Goal: Task Accomplishment & Management: Manage account settings

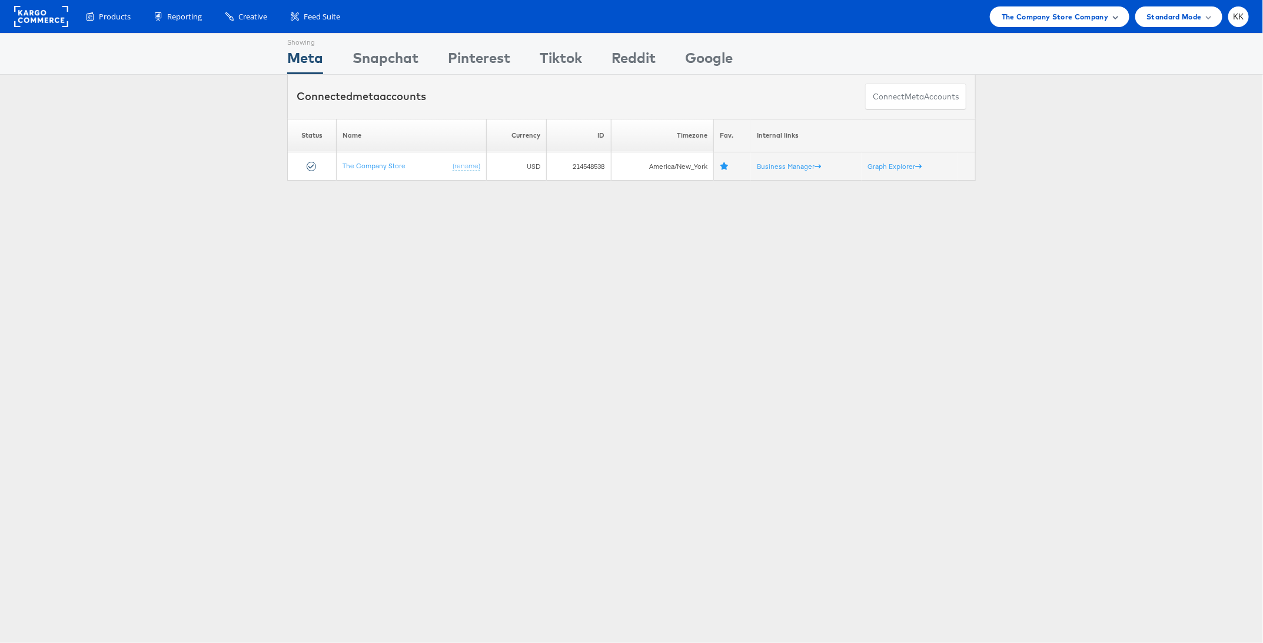
click at [1082, 16] on span "The Company Store Company" at bounding box center [1055, 17] width 107 height 12
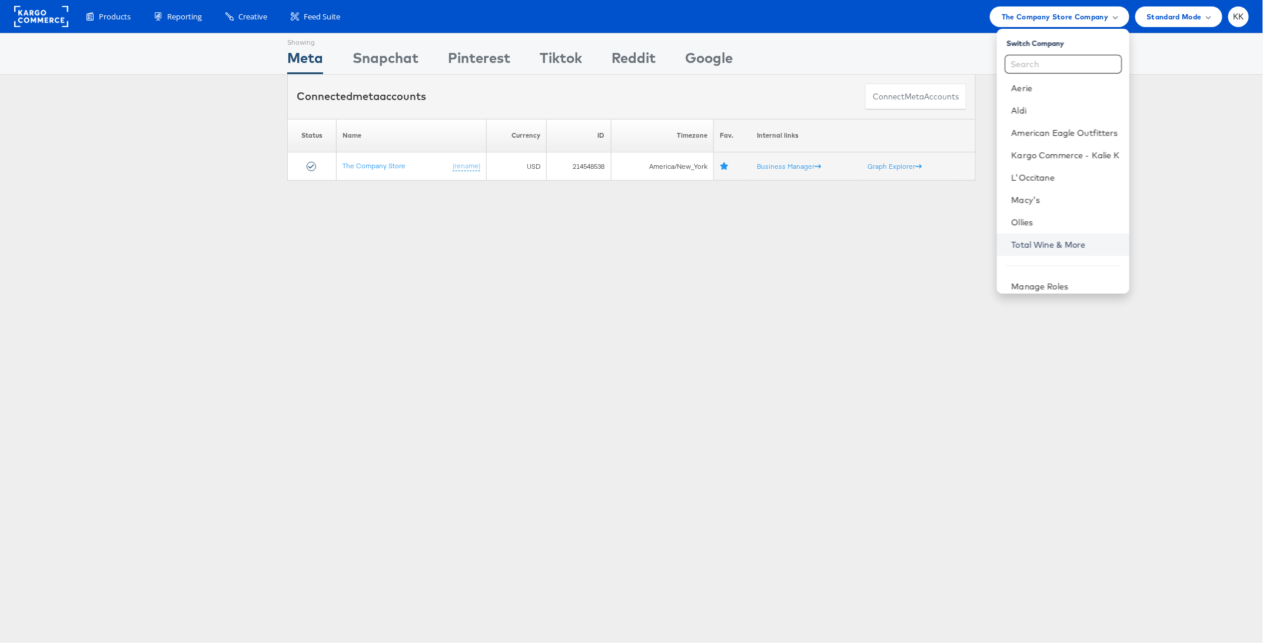
click at [1032, 247] on link "Total Wine & More" at bounding box center [1065, 245] width 108 height 12
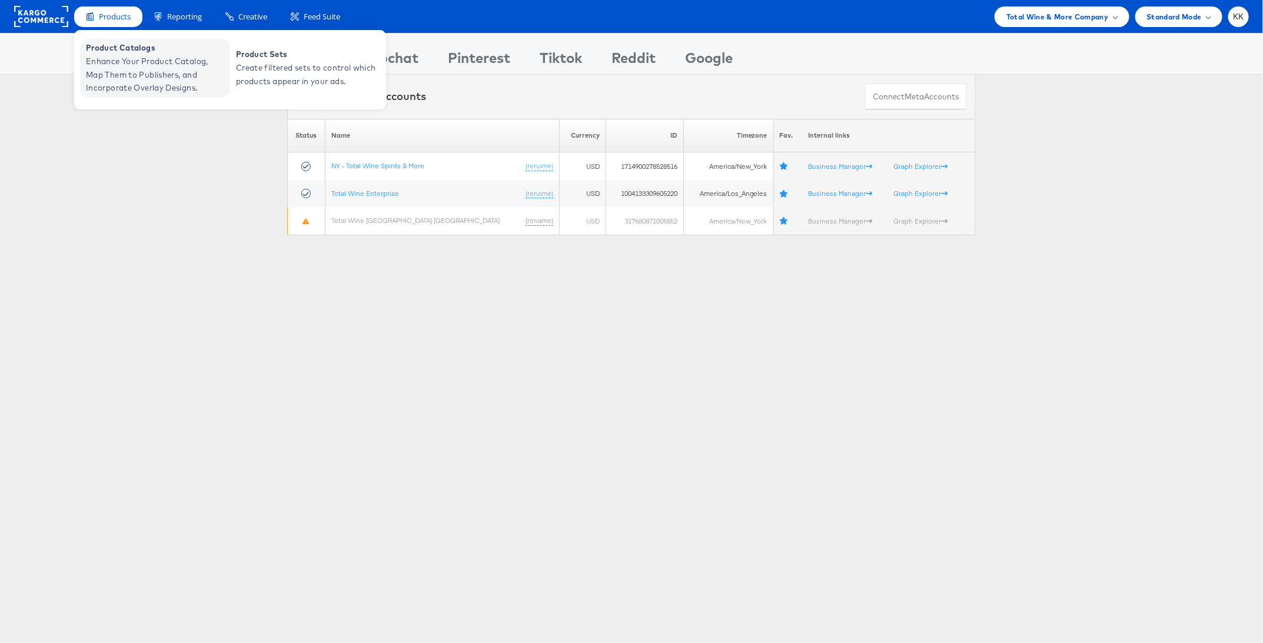
click at [122, 59] on span "Enhance Your Product Catalog, Map Them to Publishers, and Incorporate Overlay D…" at bounding box center [156, 75] width 141 height 40
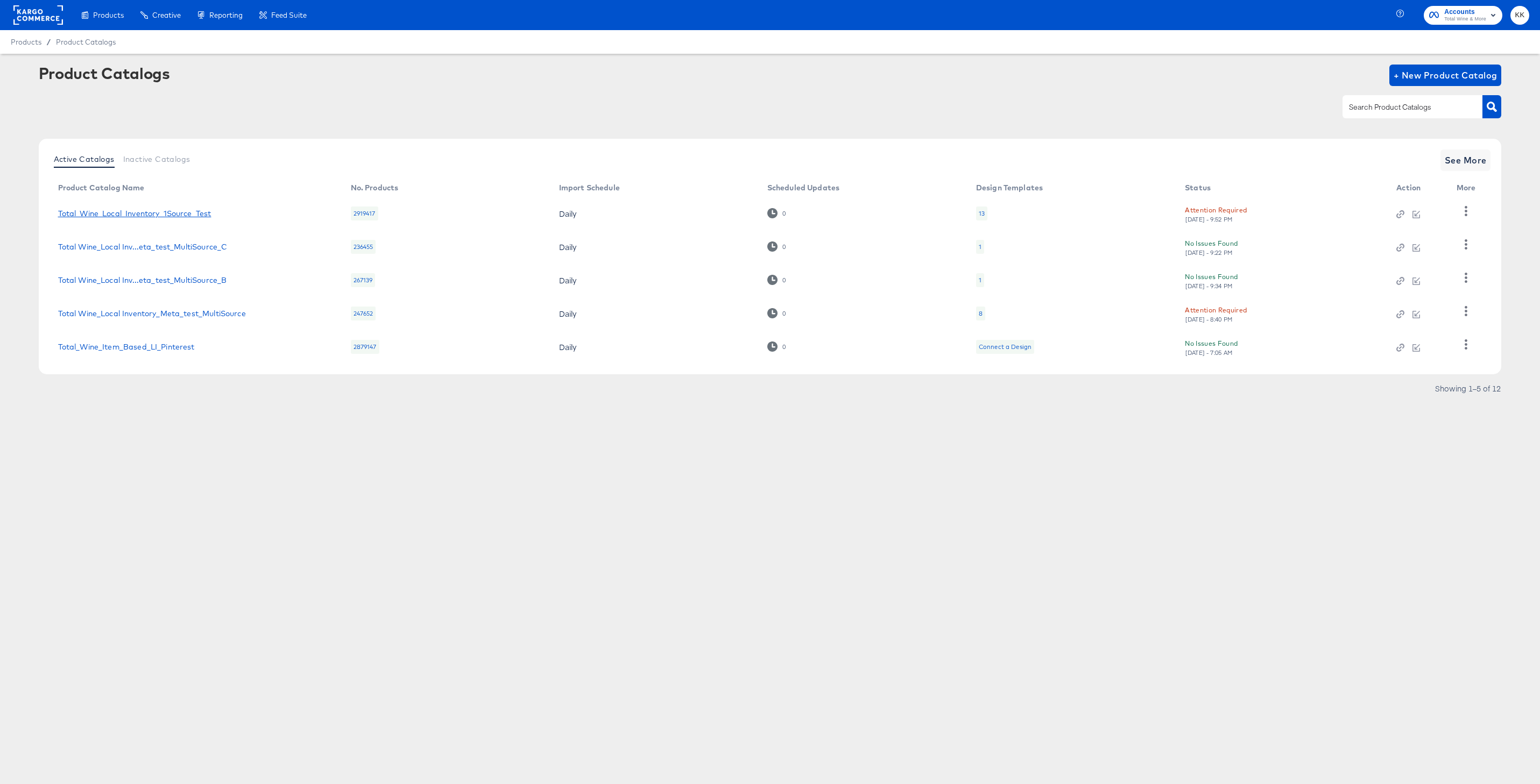
click at [188, 214] on link "Total_Wine_Local_Inventory_1Source_Test" at bounding box center [135, 213] width 154 height 8
click at [153, 249] on link "Total Wine_Local Inv...eta_test_MultiSource_C" at bounding box center [143, 247] width 169 height 8
click at [163, 311] on link "Total Wine_Local Inventory_Meta_test_MultiSource" at bounding box center [152, 313] width 187 height 8
click at [1441, 166] on button "See More" at bounding box center [1465, 161] width 50 height 22
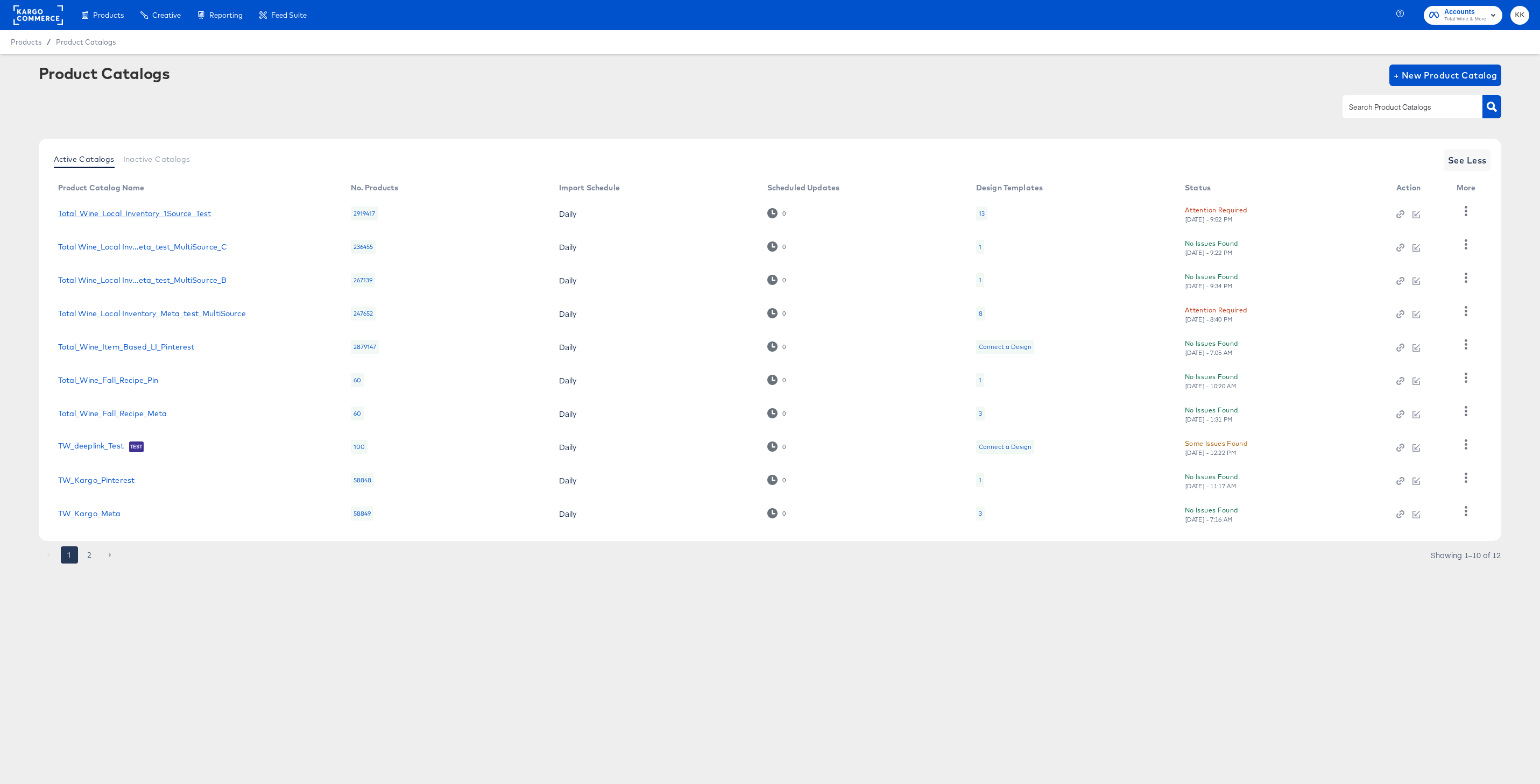
click at [165, 213] on link "Total_Wine_Local_Inventory_1Source_Test" at bounding box center [135, 213] width 154 height 8
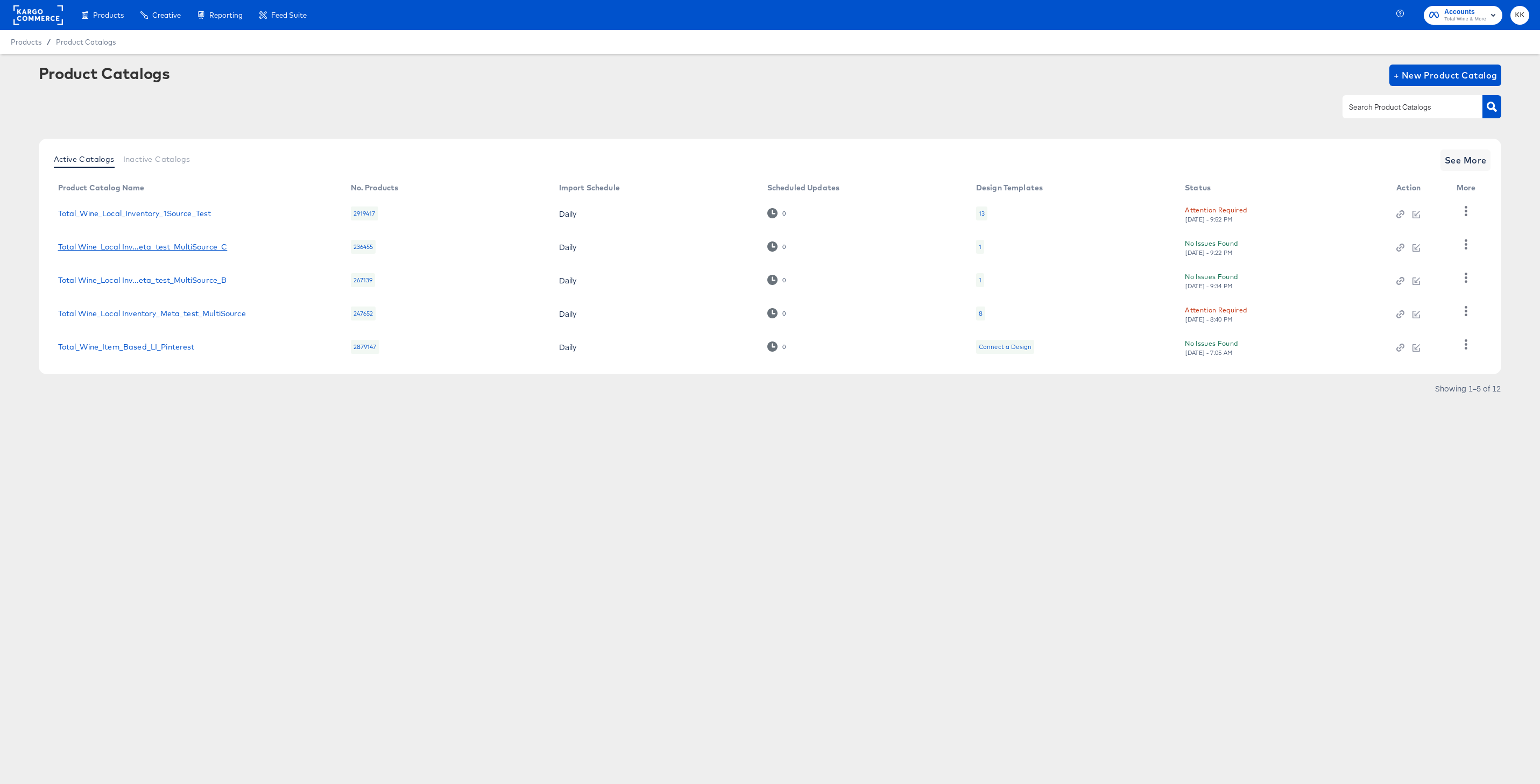
click at [109, 243] on link "Total Wine_Local Inv...eta_test_MultiSource_C" at bounding box center [143, 247] width 169 height 8
click at [138, 287] on td "Total Wine_Local Inv...eta_test_MultiSource_B" at bounding box center [196, 280] width 292 height 34
click at [139, 281] on link "Total Wine_Local Inv...eta_test_MultiSource_B" at bounding box center [143, 280] width 169 height 8
click at [176, 317] on link "Total Wine_Local Inventory_Meta_test_MultiSource" at bounding box center [152, 313] width 187 height 8
click at [165, 349] on link "Total_Wine_Item_Based_LI_Pinterest" at bounding box center [127, 346] width 137 height 8
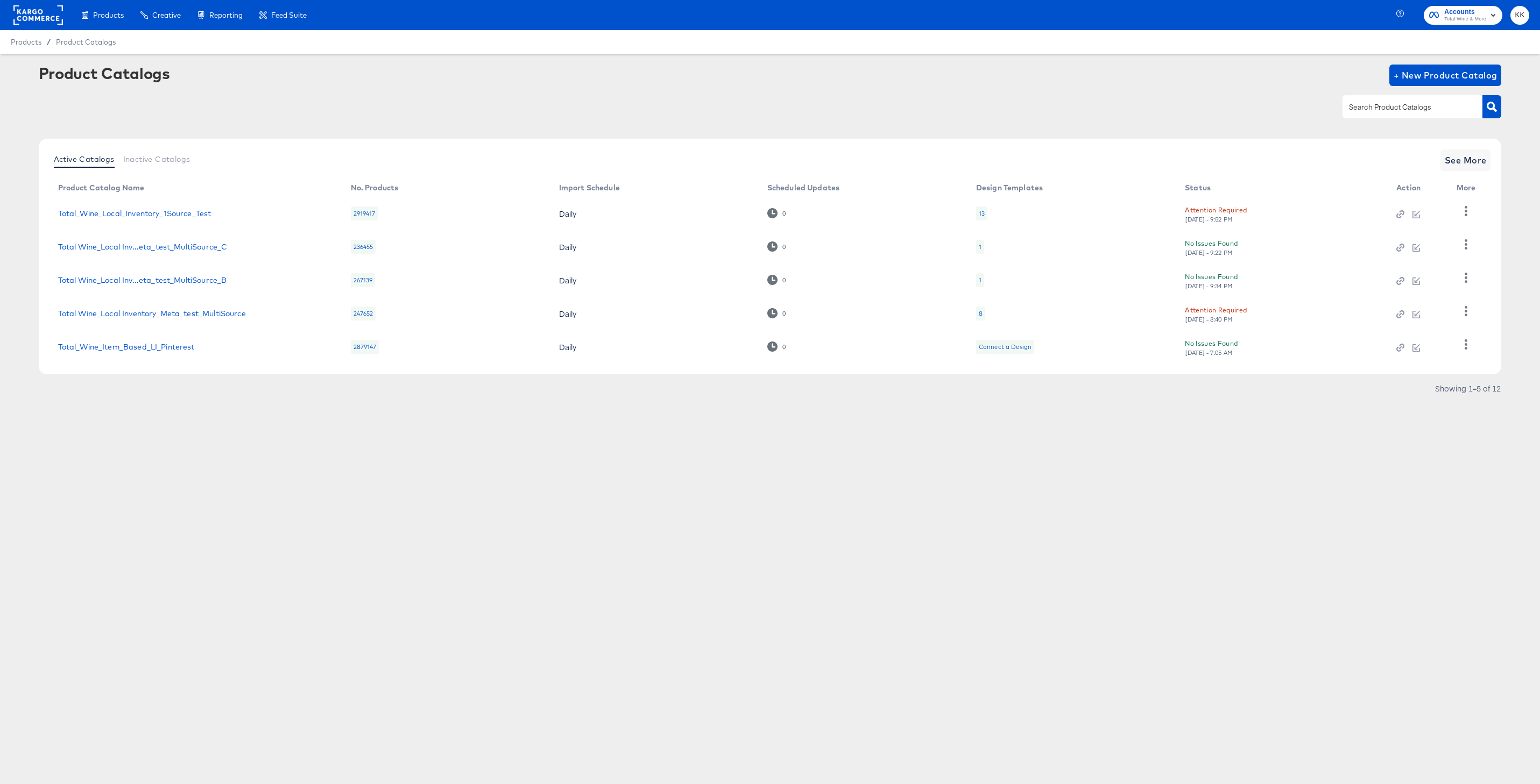
click at [166, 168] on div "Active Catalogs Inactive Catalogs" at bounding box center [122, 160] width 145 height 20
click at [165, 157] on span "Inactive Catalogs" at bounding box center [157, 159] width 68 height 8
click at [69, 156] on span "Active Catalogs" at bounding box center [84, 159] width 61 height 8
click at [1454, 155] on span "See More" at bounding box center [1466, 160] width 42 height 15
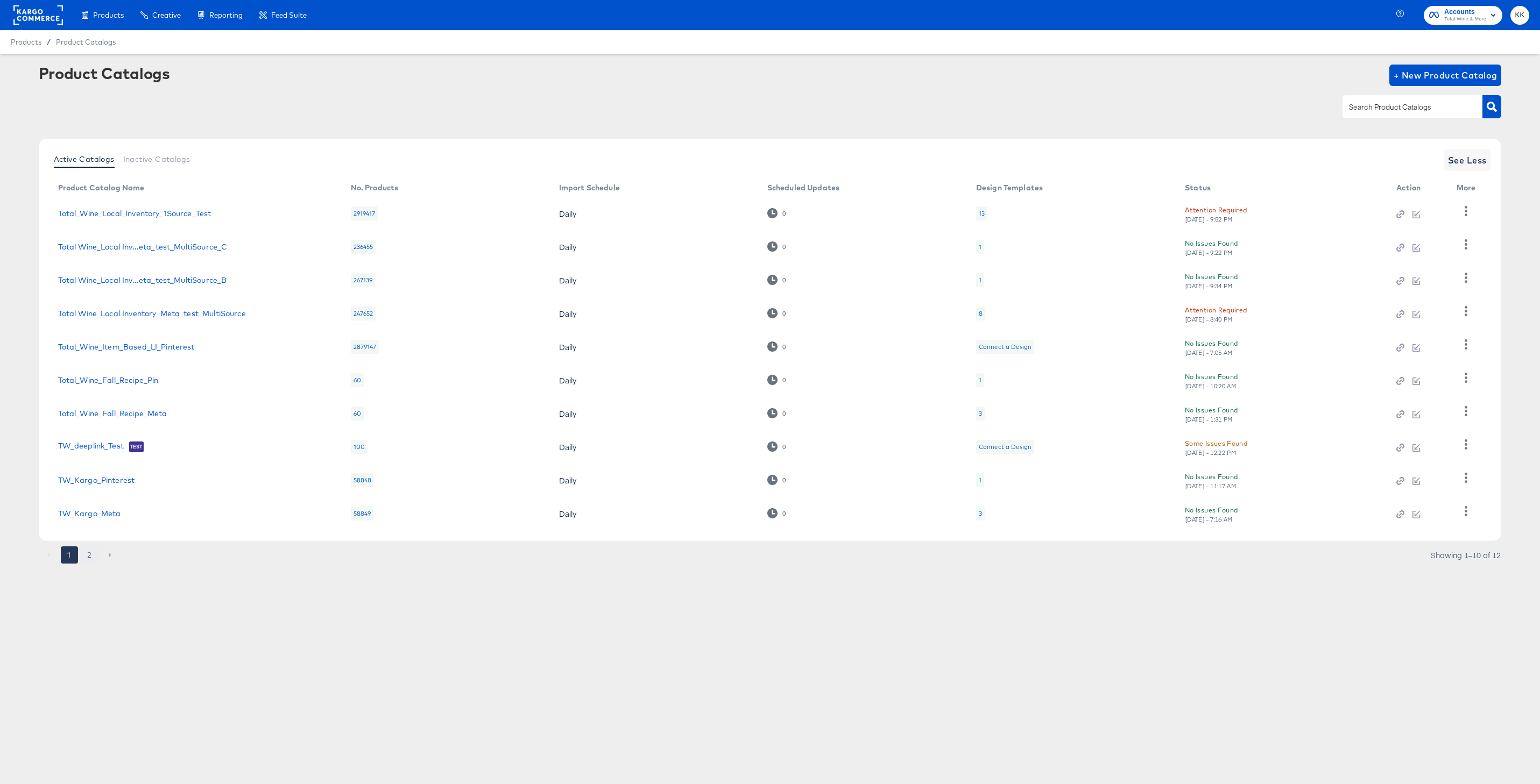
click at [86, 559] on button "2" at bounding box center [90, 555] width 17 height 17
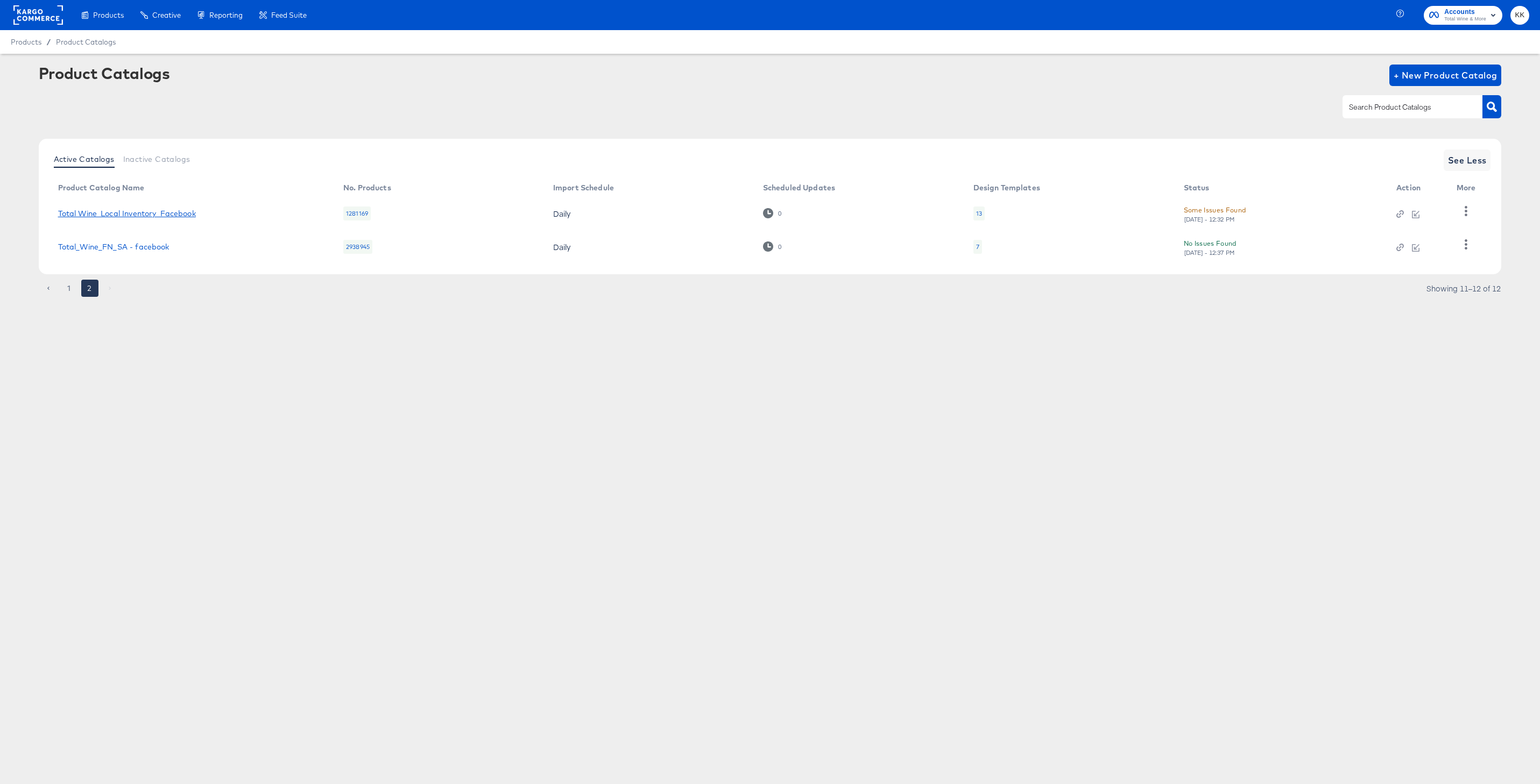
click at [154, 215] on link "Total Wine_Local Inventory_Facebook" at bounding box center [127, 213] width 138 height 8
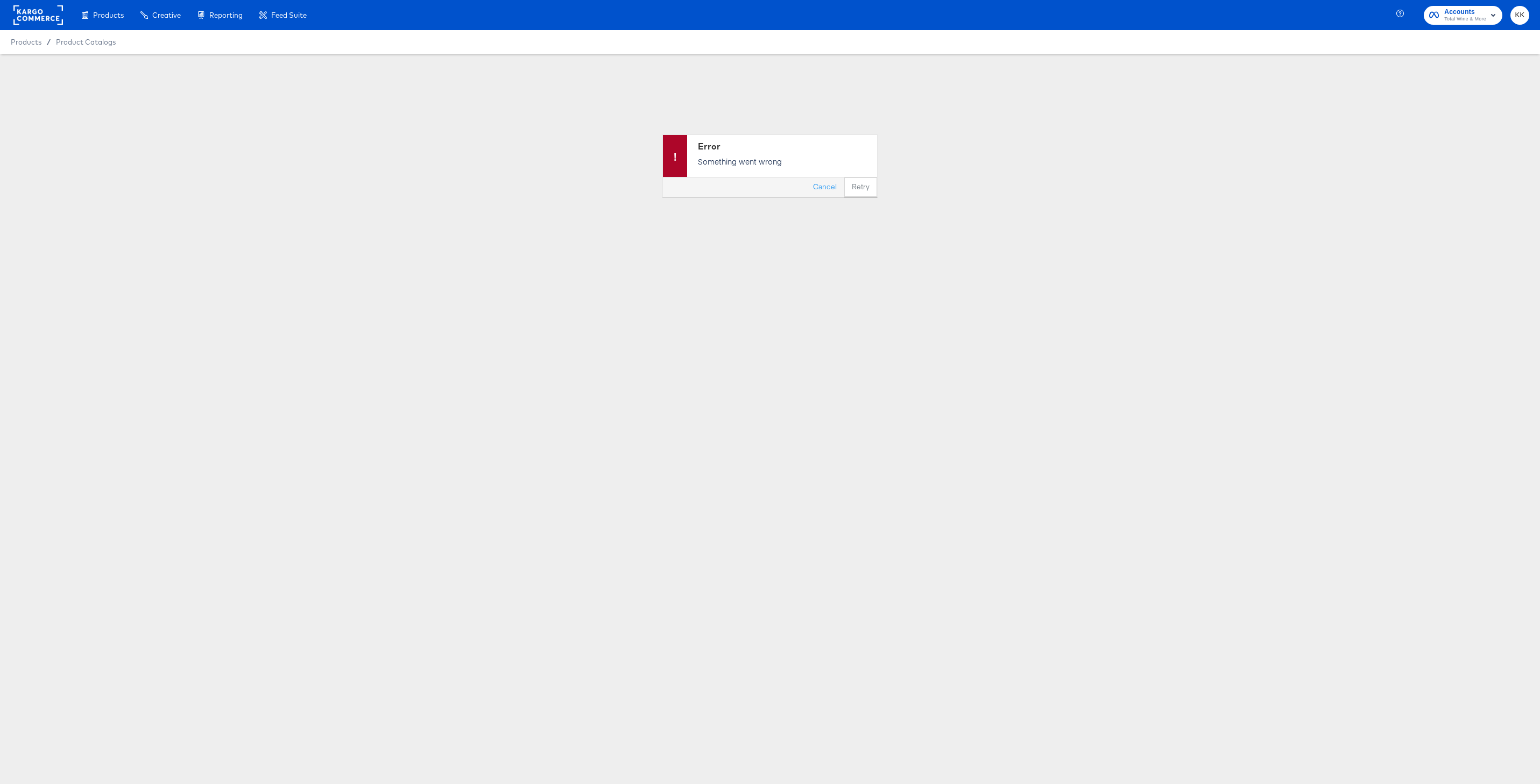
click at [449, 759] on div "Products Products Product Catalogs Enhance Your Product Catalog, Map Them to Pu…" at bounding box center [770, 392] width 1540 height 784
click at [443, 780] on div "Products Products Product Catalogs Enhance Your Product Catalog, Map Them to Pu…" at bounding box center [770, 392] width 1540 height 784
